Goal: Navigation & Orientation: Find specific page/section

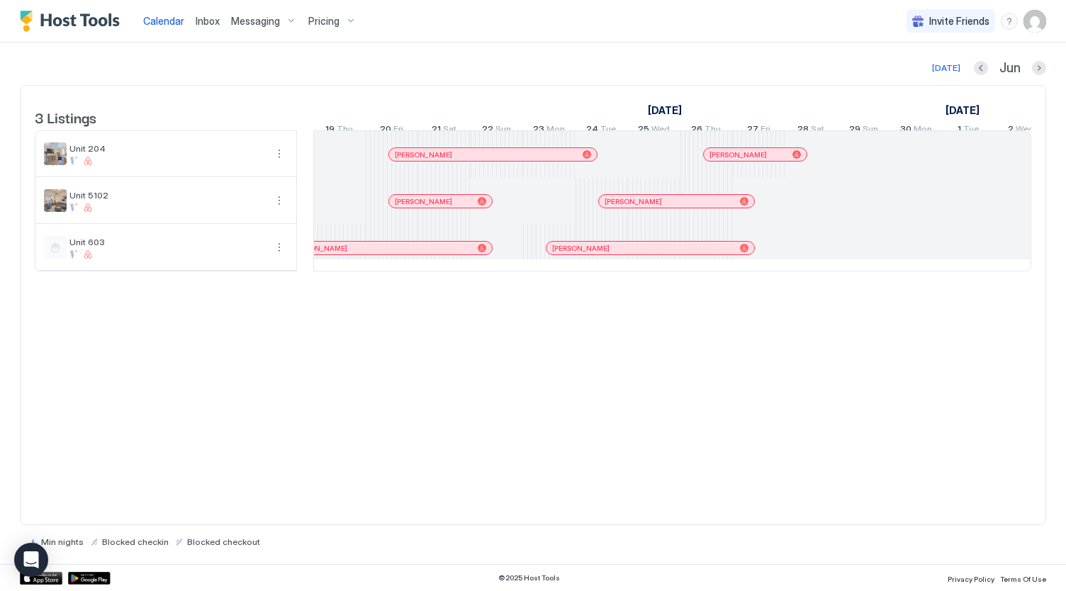
scroll to position [0, 449]
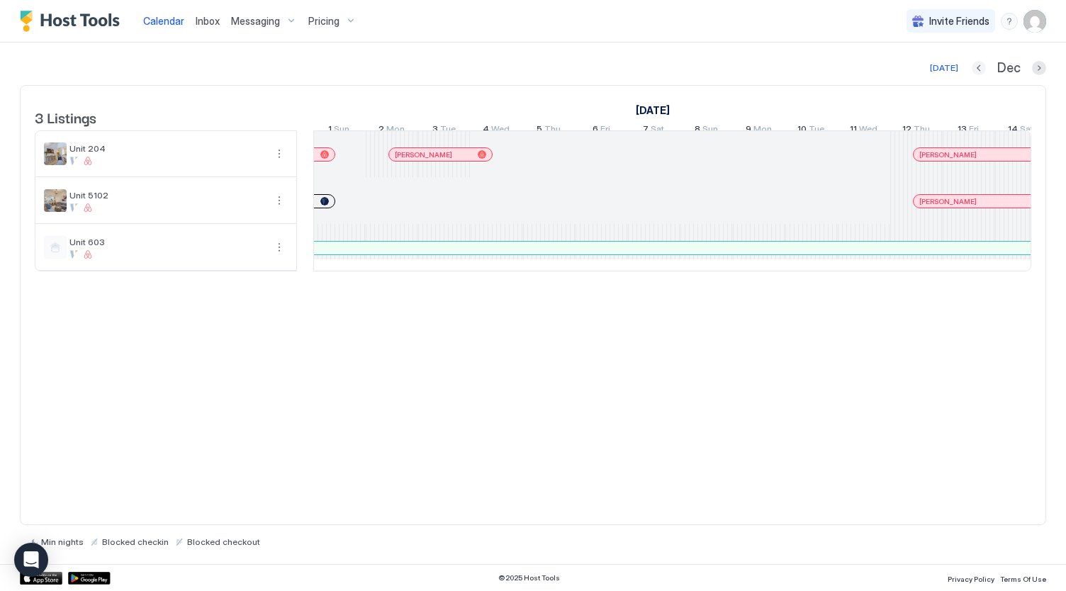
click at [980, 72] on button "Previous month" at bounding box center [979, 68] width 14 height 14
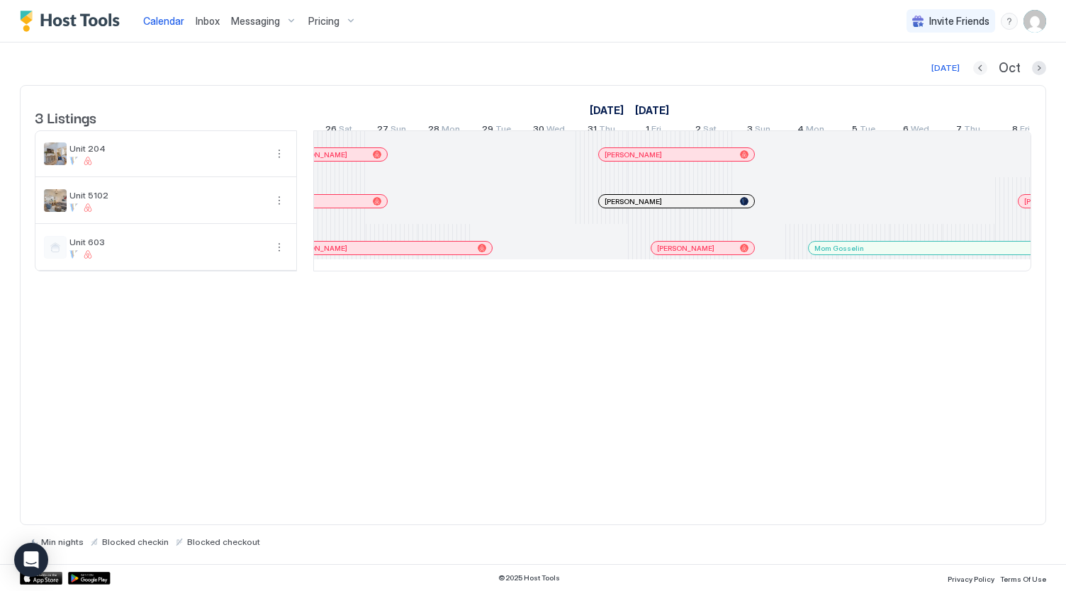
click at [980, 72] on button "Previous month" at bounding box center [980, 68] width 14 height 14
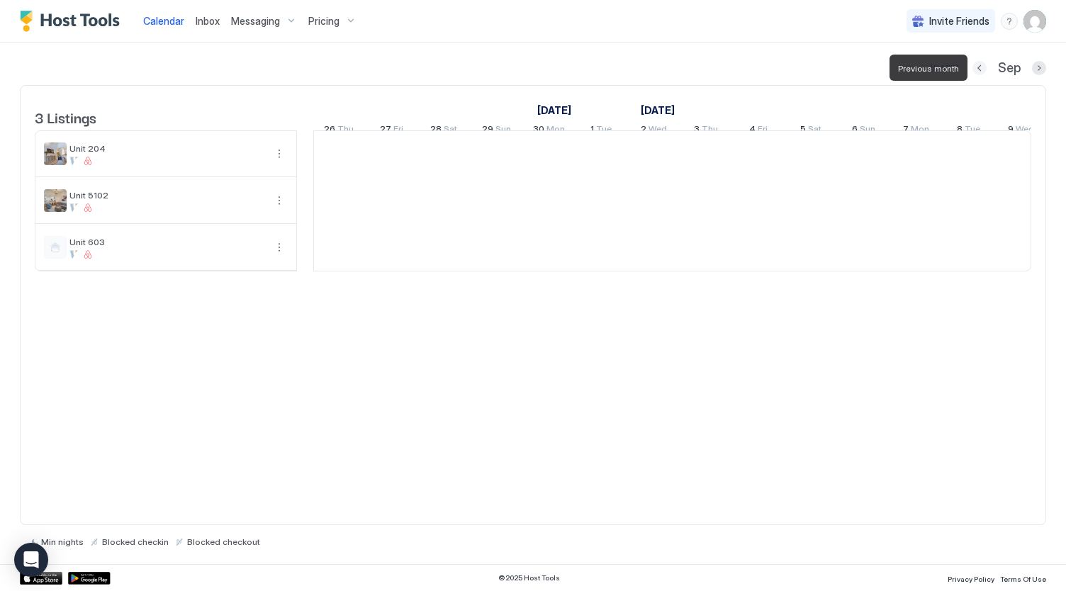
click at [980, 72] on button "Previous month" at bounding box center [979, 68] width 14 height 14
click at [970, 72] on button "Previous month" at bounding box center [963, 68] width 14 height 14
click at [980, 72] on button "Previous month" at bounding box center [981, 68] width 14 height 14
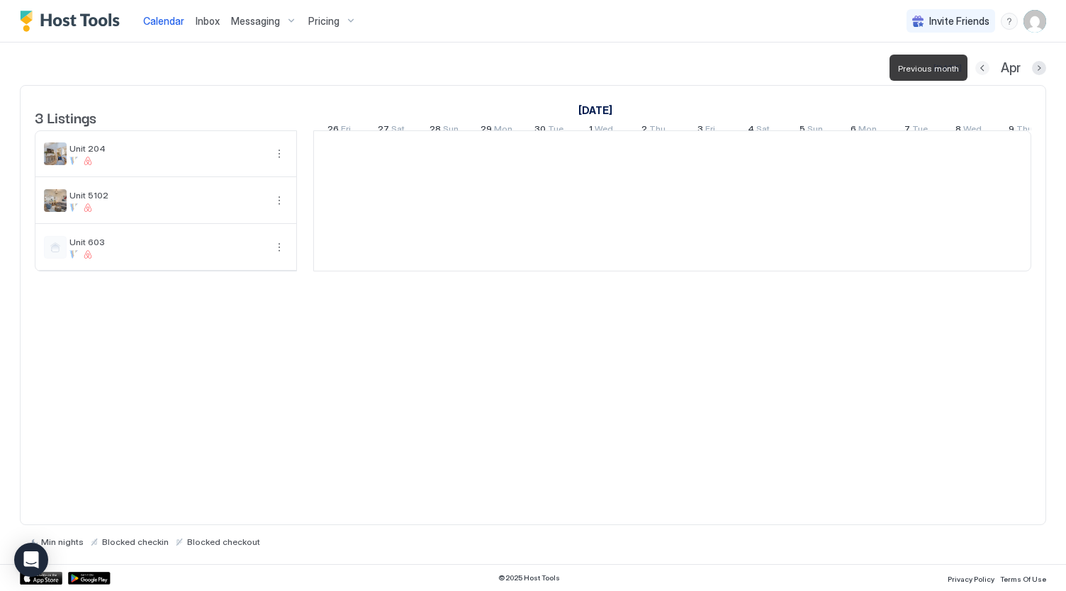
click at [980, 72] on button "Previous month" at bounding box center [982, 68] width 14 height 14
click at [980, 72] on button "Previous month" at bounding box center [981, 68] width 14 height 14
click at [980, 72] on button "Previous month" at bounding box center [979, 68] width 14 height 14
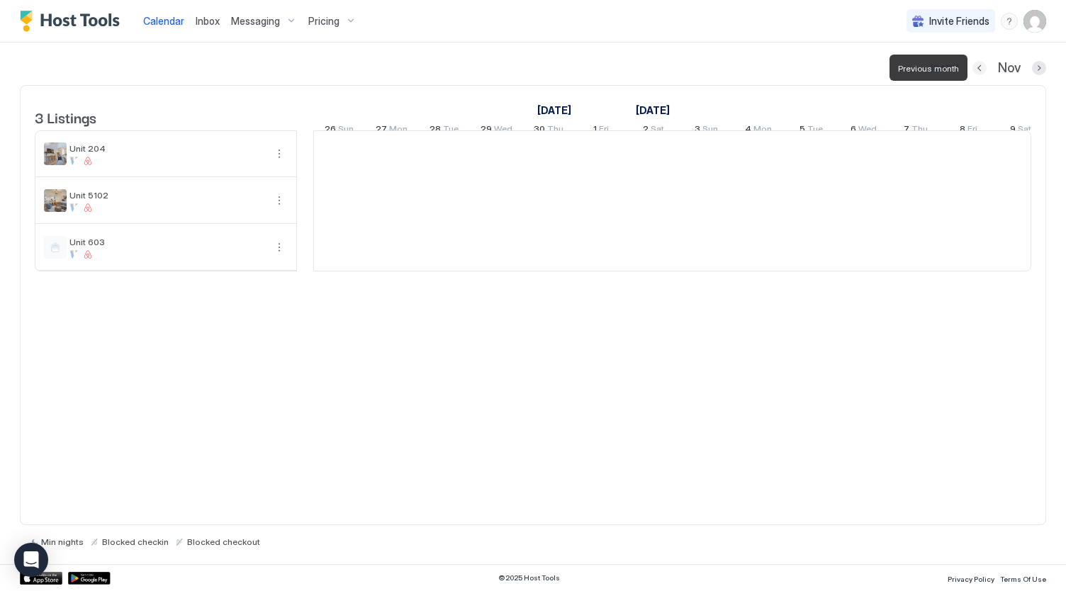
click at [980, 72] on button "Previous month" at bounding box center [979, 68] width 14 height 14
click at [970, 72] on button "Previous month" at bounding box center [963, 68] width 14 height 14
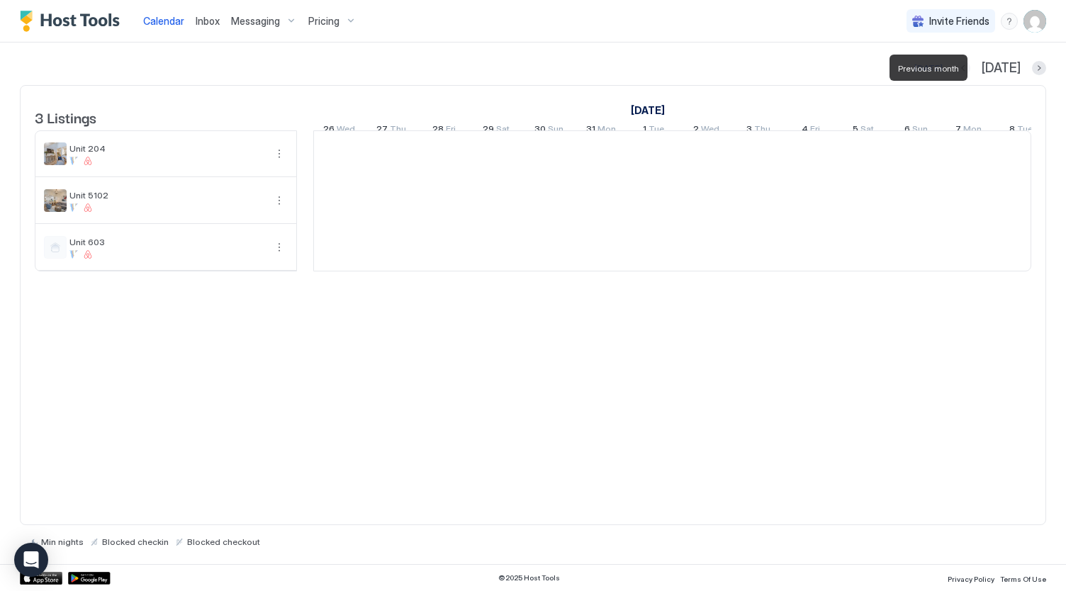
click at [970, 72] on button "Previous month" at bounding box center [963, 68] width 14 height 14
